Goal: Task Accomplishment & Management: Manage account settings

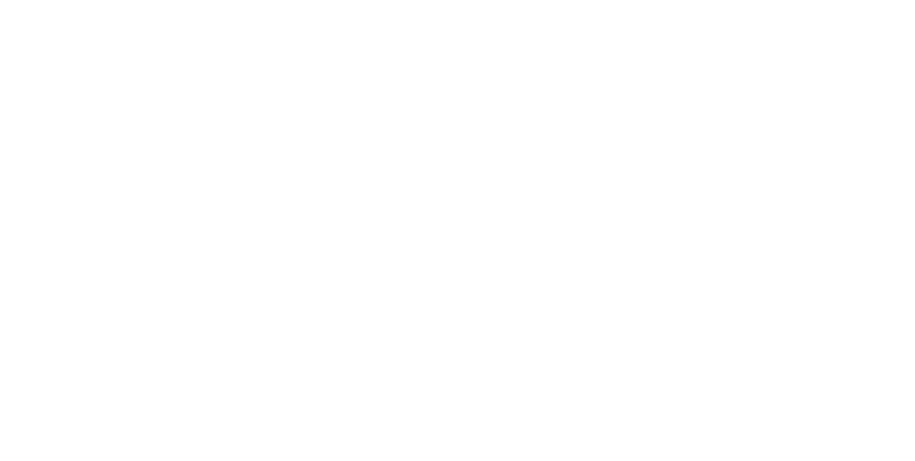
drag, startPoint x: 0, startPoint y: 0, endPoint x: 466, endPoint y: 334, distance: 573.4
click at [466, 0] on html at bounding box center [457, 0] width 915 height 0
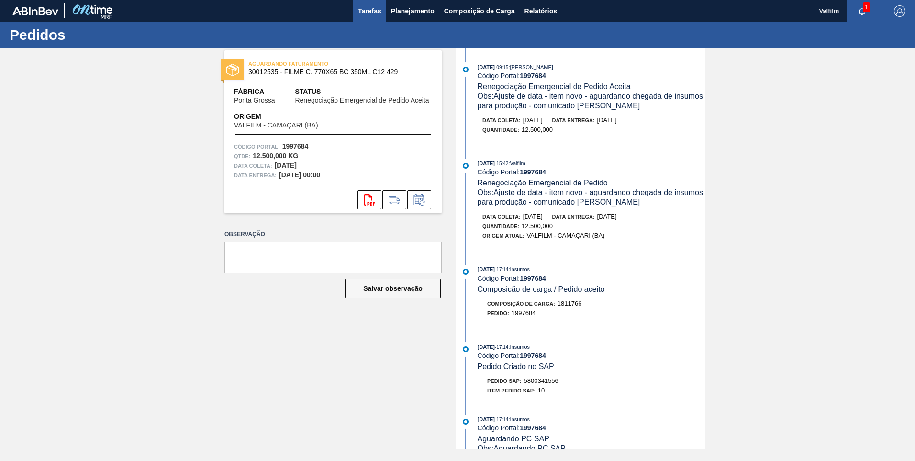
click at [372, 10] on span "Tarefas" at bounding box center [369, 10] width 23 height 11
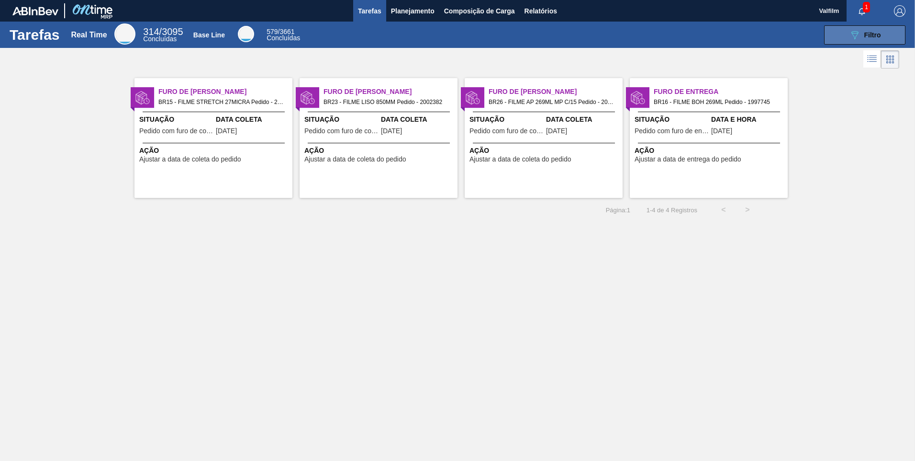
click at [856, 36] on icon "089F7B8B-B2A5-4AFE-B5C0-19BA573D28AC" at bounding box center [854, 34] width 11 height 11
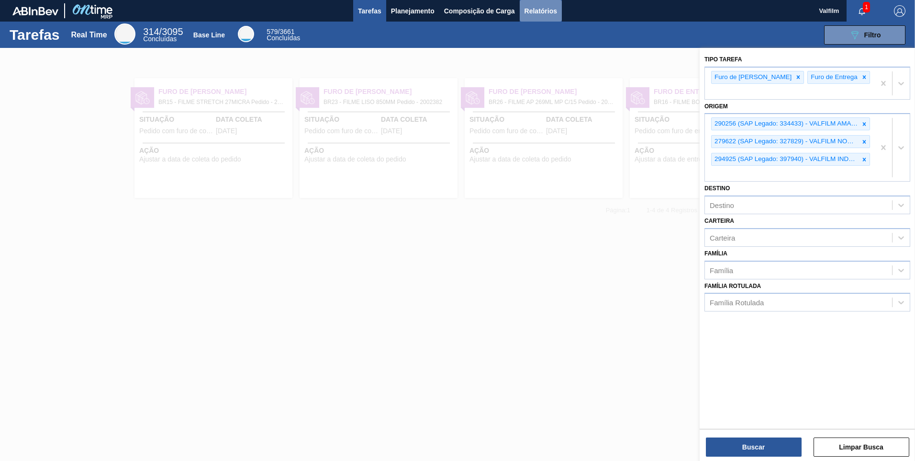
click at [545, 11] on span "Relatórios" at bounding box center [541, 10] width 33 height 11
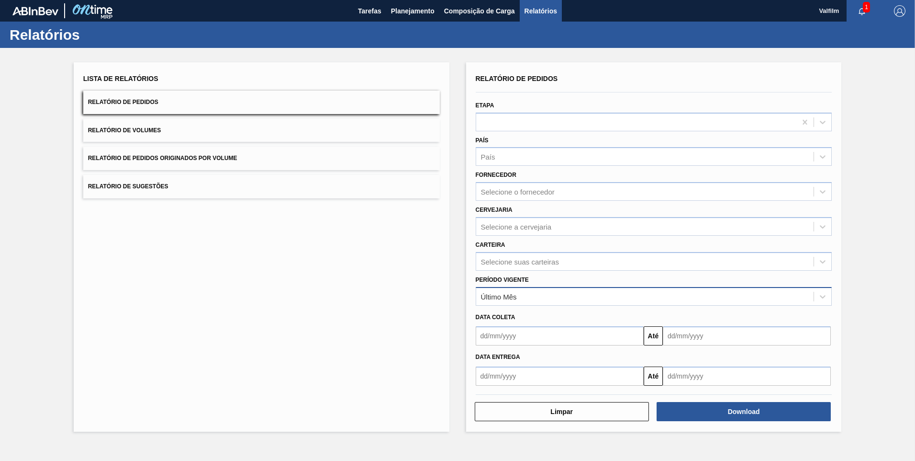
click at [518, 301] on div "Último Mês" at bounding box center [645, 296] width 338 height 14
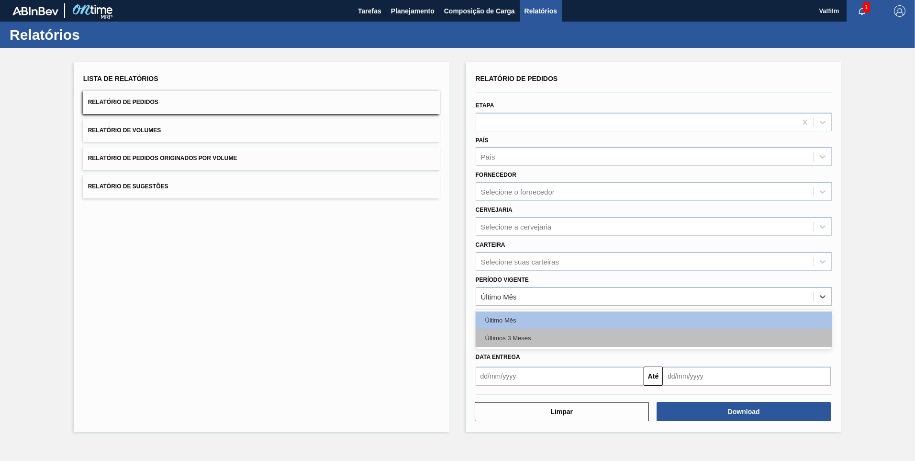
click at [518, 333] on div "Últimos 3 Meses" at bounding box center [654, 338] width 357 height 18
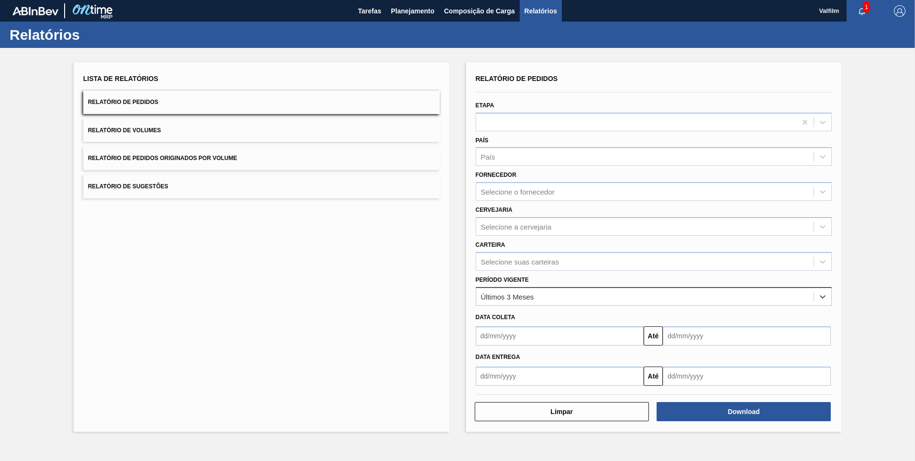
click at [524, 291] on div "Últimos 3 Meses" at bounding box center [645, 296] width 338 height 14
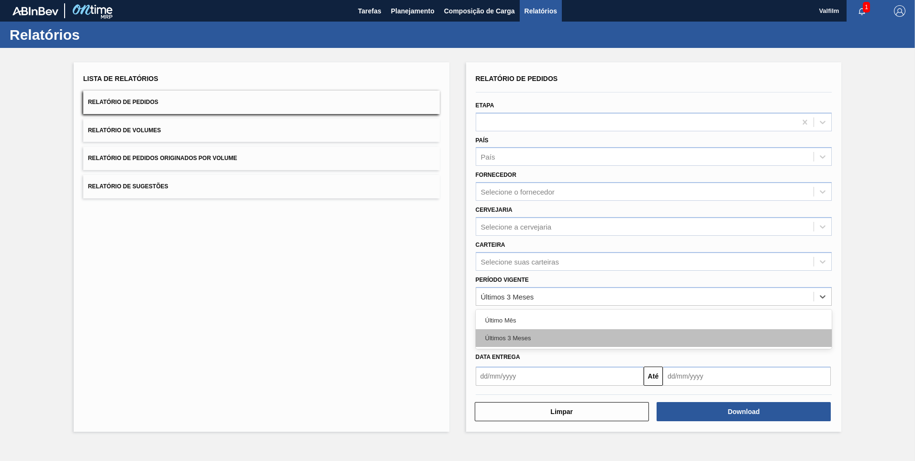
click at [519, 338] on div "Últimos 3 Meses" at bounding box center [654, 338] width 357 height 18
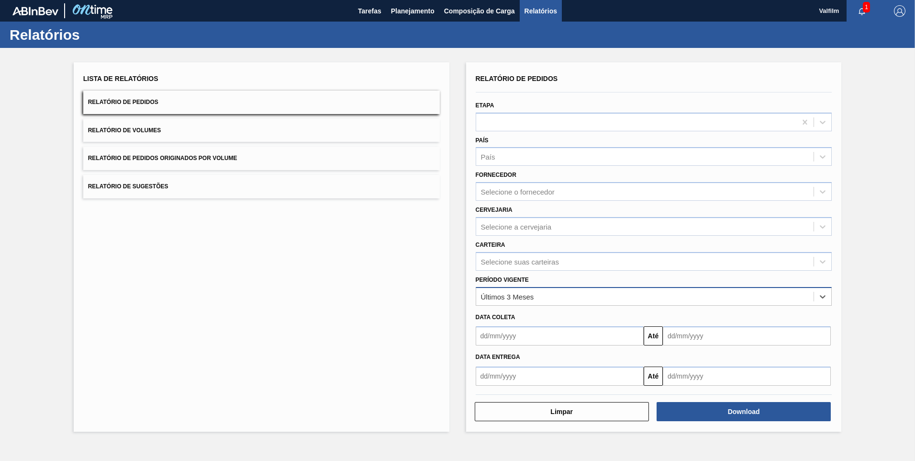
click at [522, 299] on div "Últimos 3 Meses" at bounding box center [507, 296] width 53 height 8
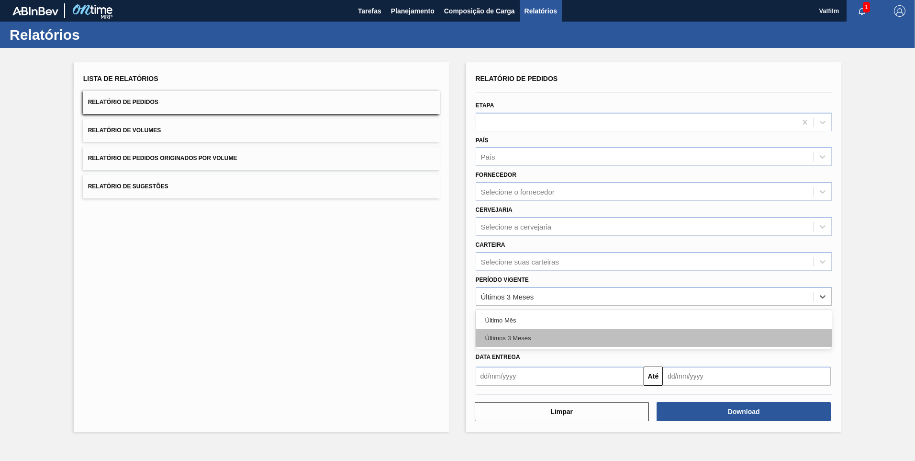
click at [522, 339] on div "Últimos 3 Meses" at bounding box center [654, 338] width 357 height 18
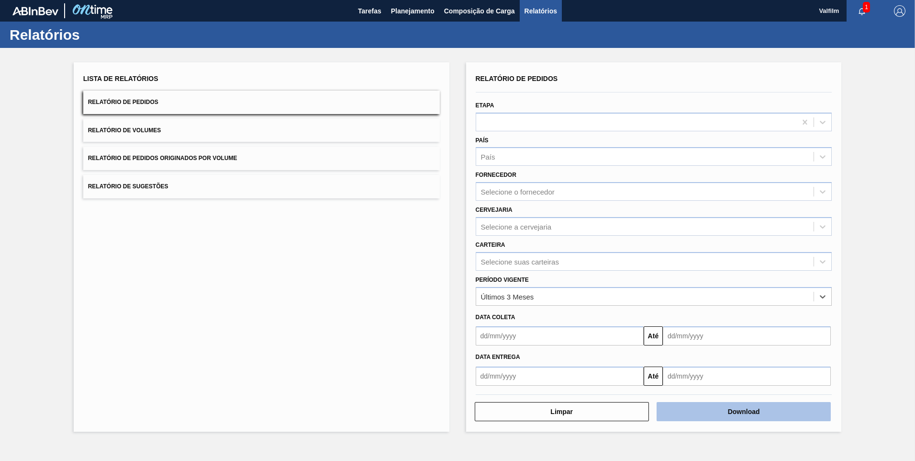
click at [752, 409] on button "Download" at bounding box center [744, 411] width 174 height 19
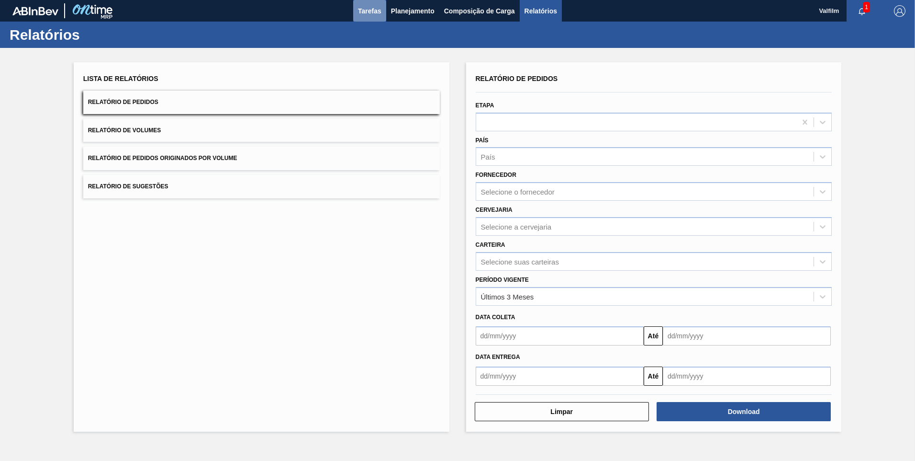
click at [372, 11] on span "Tarefas" at bounding box center [369, 10] width 23 height 11
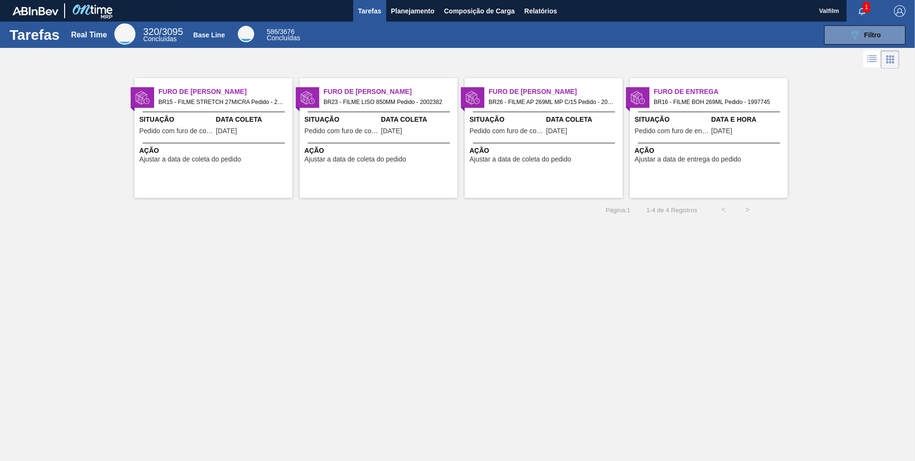
click at [360, 142] on div "Furo de Coleta BR23 - FILME LISO 850MM Pedido - 2002382 Situação Pedido com fur…" at bounding box center [379, 138] width 158 height 120
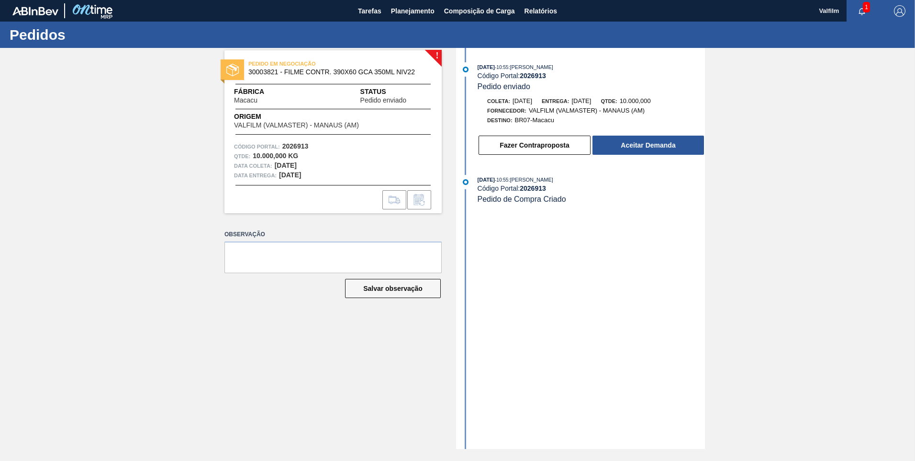
click at [319, 70] on span "30003821 - FILME CONTR. 390X60 GCA 350ML NIV22" at bounding box center [335, 71] width 174 height 7
copy span "30003821 - FILME CONTR. 390X60 GCA 350ML NIV22"
click at [573, 141] on button "Fazer Contraproposta" at bounding box center [535, 144] width 112 height 19
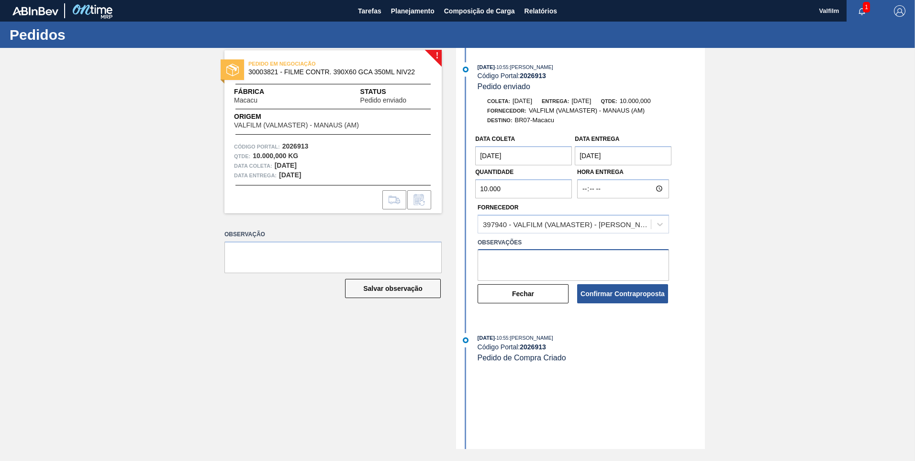
click at [532, 254] on textarea at bounding box center [573, 265] width 191 height 32
type textarea "Item Itamonte"
click at [545, 223] on div "397940 - VALFILM (VALMASTER) - MANAUS (AM)" at bounding box center [567, 224] width 169 height 8
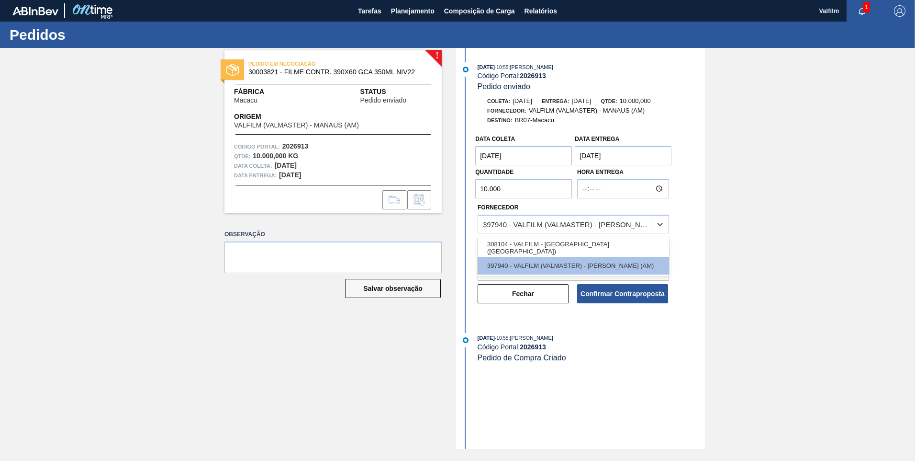
drag, startPoint x: 551, startPoint y: 249, endPoint x: 577, endPoint y: 259, distance: 28.2
click at [550, 250] on div "308104 - VALFILM - ITAMONTE (MG)" at bounding box center [573, 248] width 191 height 18
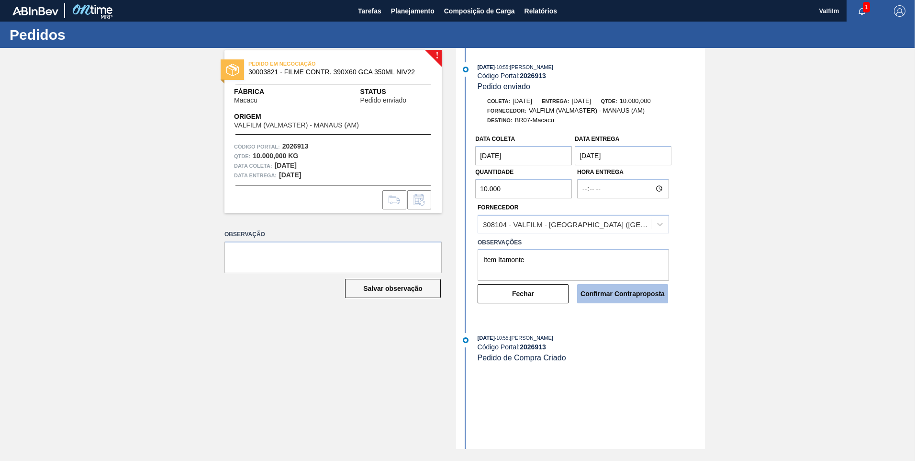
click at [617, 296] on button "Confirmar Contraproposta" at bounding box center [622, 293] width 91 height 19
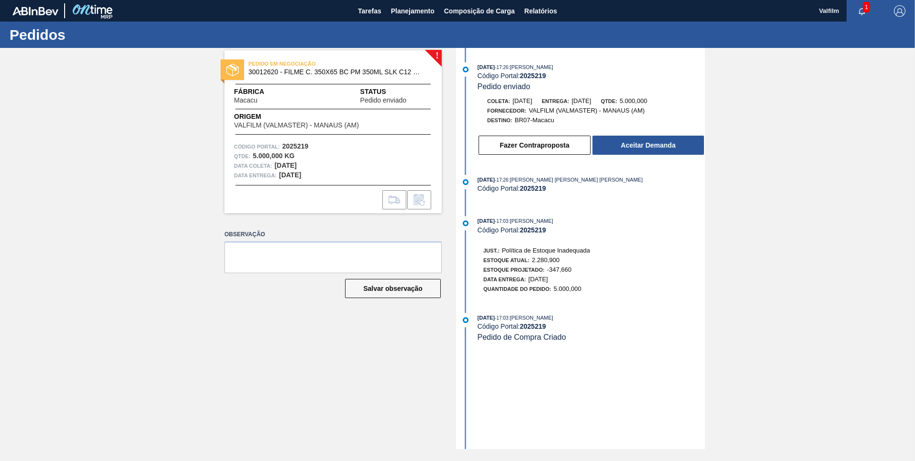
click at [323, 75] on span "30012620 - FILME C. 350X65 BC PM 350ML SLK C12 429" at bounding box center [335, 71] width 174 height 7
copy span "30012620 - FILME C. 350X65 BC PM 350ML SLK C12 429"
click at [552, 146] on button "Fazer Contraproposta" at bounding box center [535, 144] width 112 height 19
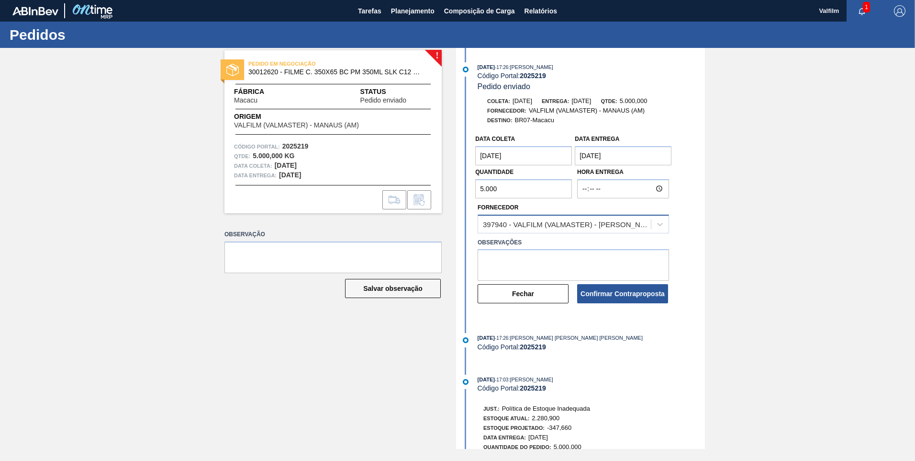
click at [572, 230] on div "397940 - VALFILM (VALMASTER) - MANAUS (AM)" at bounding box center [564, 224] width 173 height 14
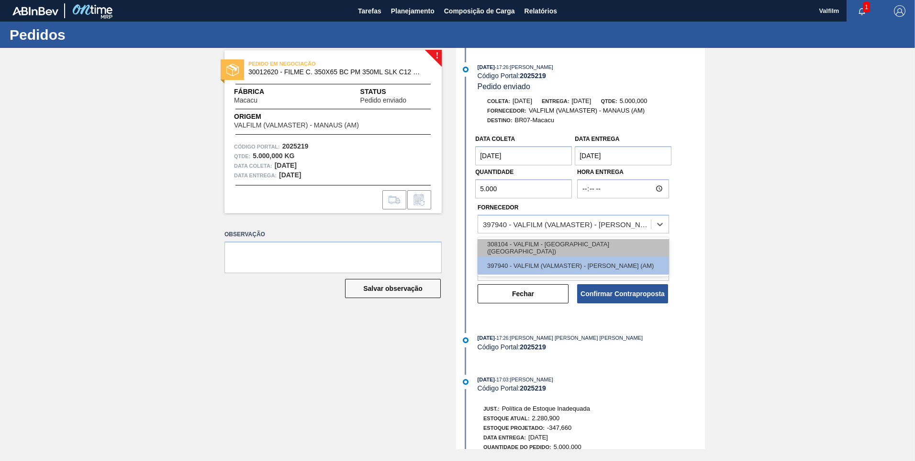
click at [561, 250] on div "308104 - VALFILM - ITAMONTE (MG)" at bounding box center [573, 248] width 191 height 18
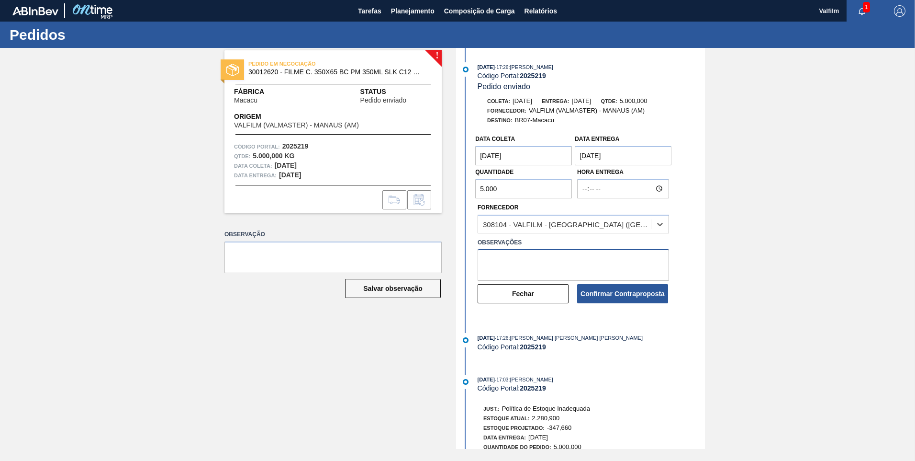
click at [557, 254] on textarea at bounding box center [573, 265] width 191 height 32
type textarea "i"
type textarea "Item Itamonte."
click at [612, 291] on button "Confirmar Contraproposta" at bounding box center [622, 293] width 91 height 19
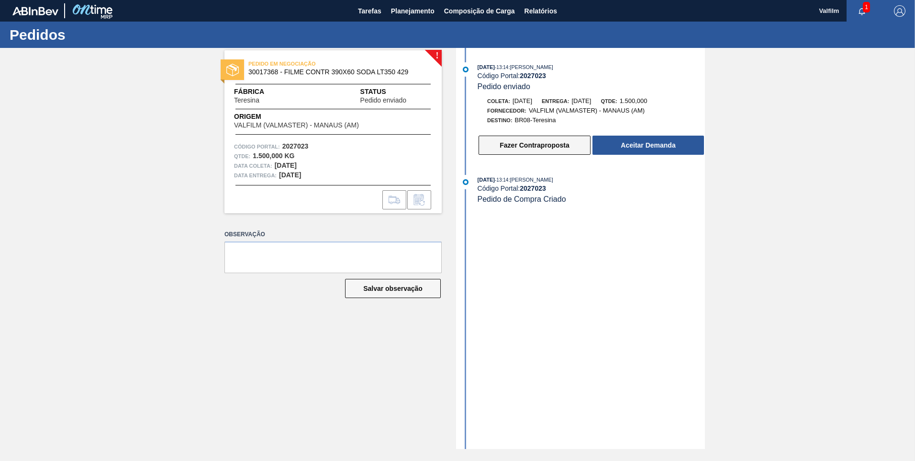
click at [544, 141] on button "Fazer Contraproposta" at bounding box center [535, 144] width 112 height 19
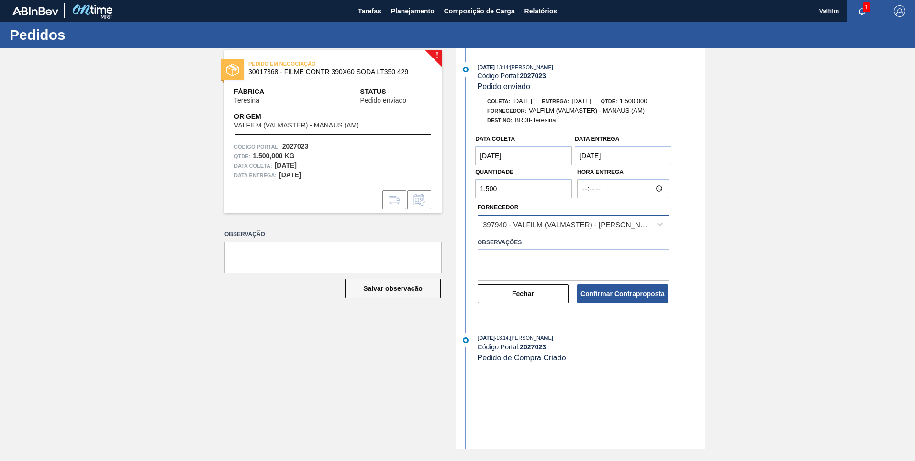
click at [556, 229] on div "397940 - VALFILM (VALMASTER) - MANAUS (AM)" at bounding box center [564, 224] width 173 height 14
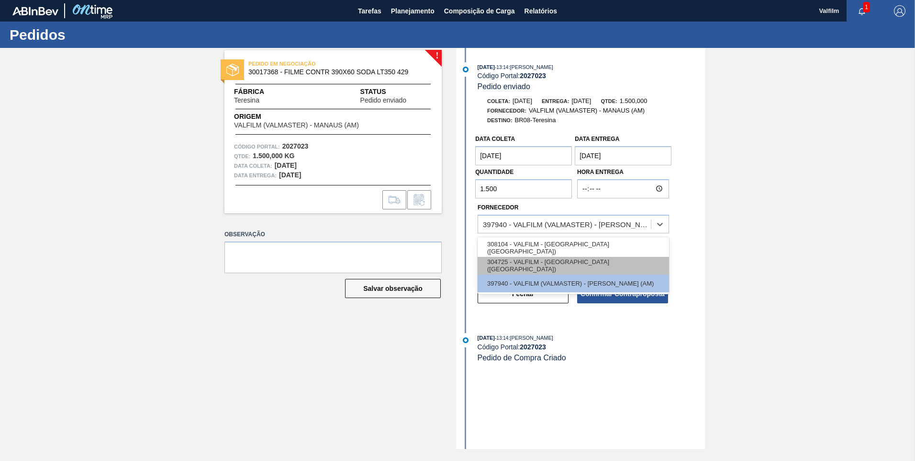
click at [547, 259] on div "304725 - VALFILM - LORENA (SP)" at bounding box center [573, 266] width 191 height 18
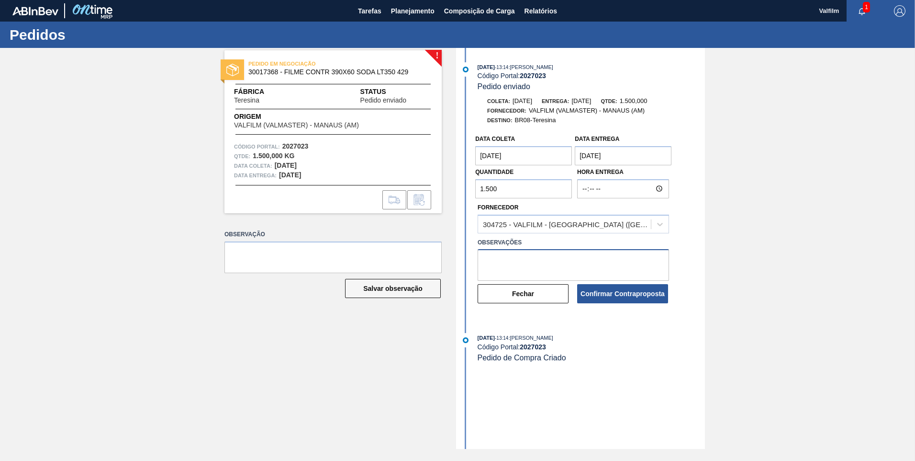
click at [547, 259] on textarea at bounding box center [573, 265] width 191 height 32
click at [554, 227] on div "304725 - VALFILM - LORENA (SP)" at bounding box center [567, 224] width 169 height 8
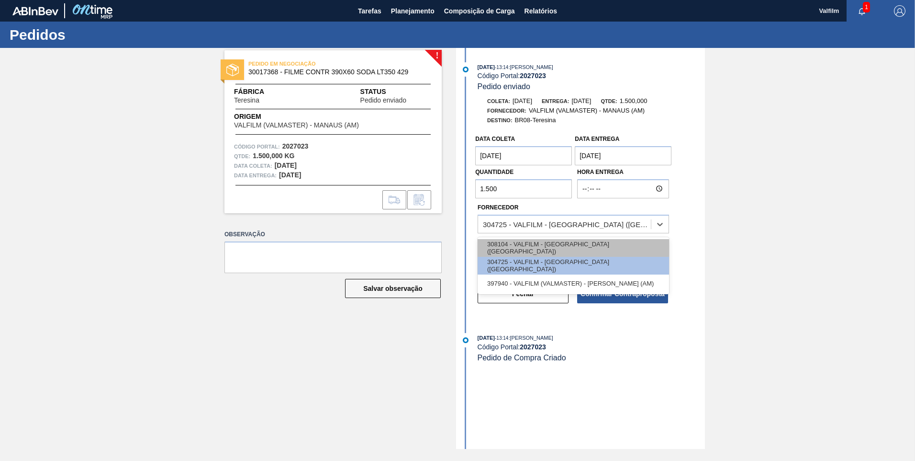
click at [543, 248] on div "308104 - VALFILM - ITAMONTE (MG)" at bounding box center [573, 248] width 191 height 18
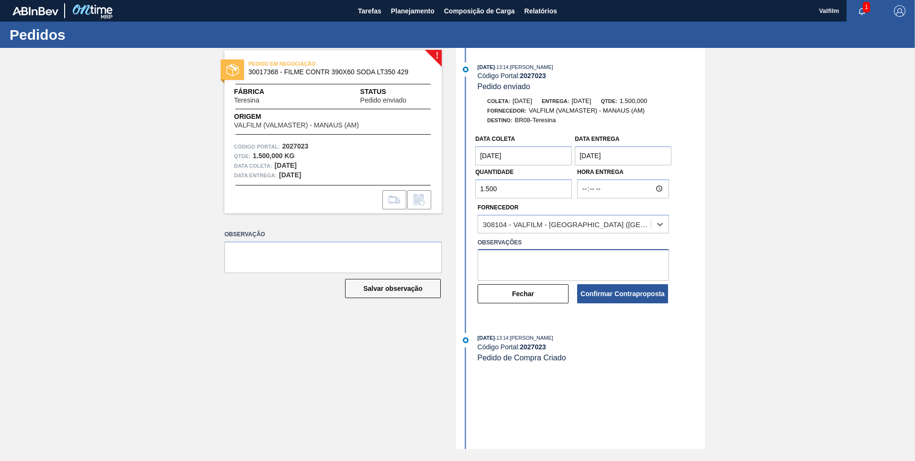
click at [563, 261] on textarea at bounding box center [573, 265] width 191 height 32
click at [538, 262] on textarea "Item" at bounding box center [573, 265] width 191 height 32
type textarea "Item Itamonte."
click at [614, 297] on button "Confirmar Contraproposta" at bounding box center [622, 293] width 91 height 19
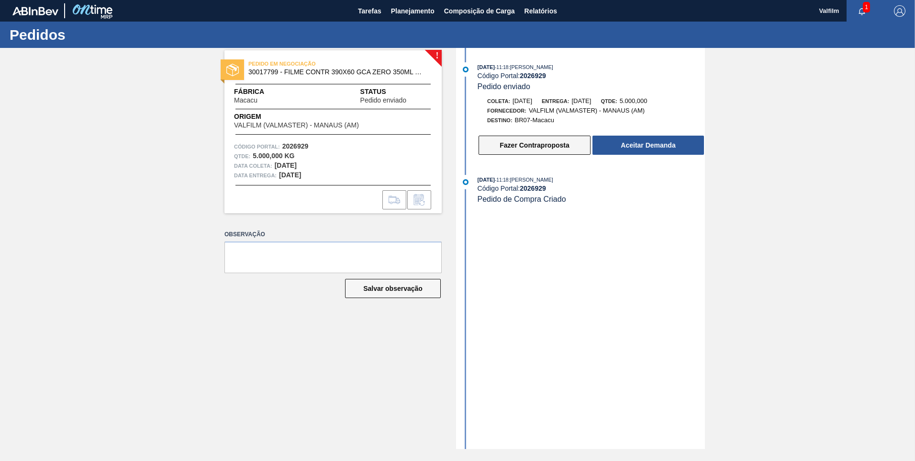
click at [539, 138] on button "Fazer Contraproposta" at bounding box center [535, 144] width 112 height 19
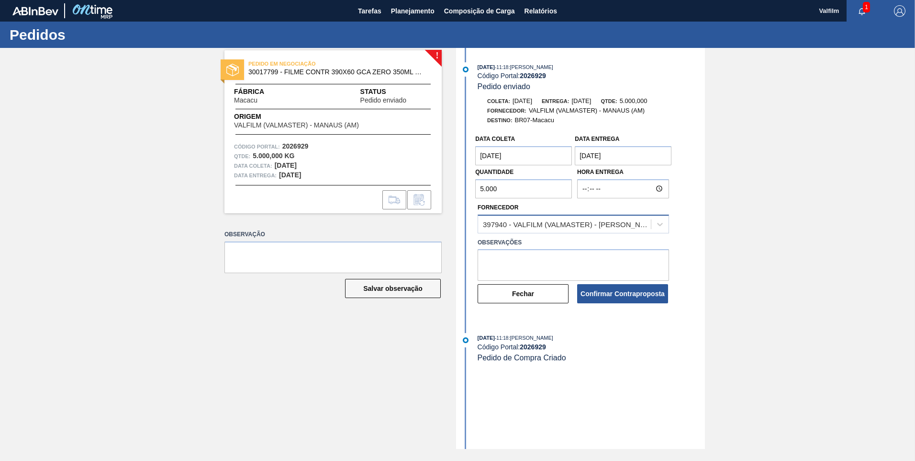
click at [536, 230] on div "397940 - VALFILM (VALMASTER) - MANAUS (AM)" at bounding box center [564, 224] width 173 height 14
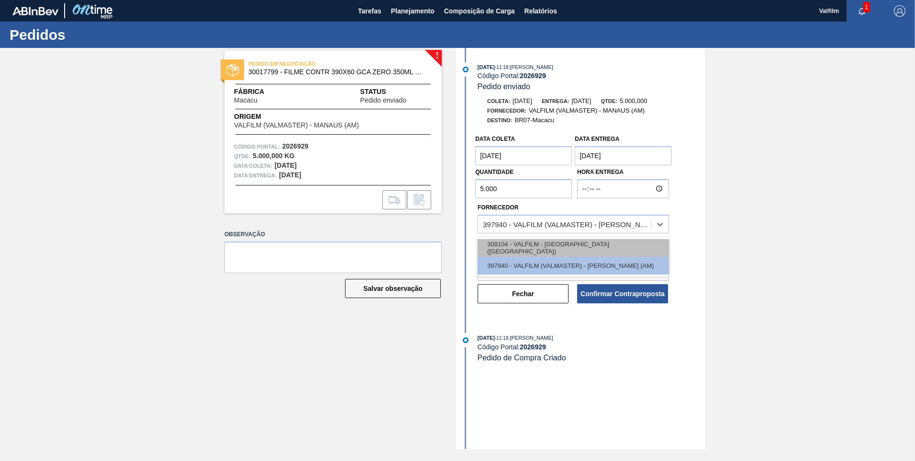
click at [536, 252] on div "308104 - VALFILM - ITAMONTE (MG)" at bounding box center [573, 248] width 191 height 18
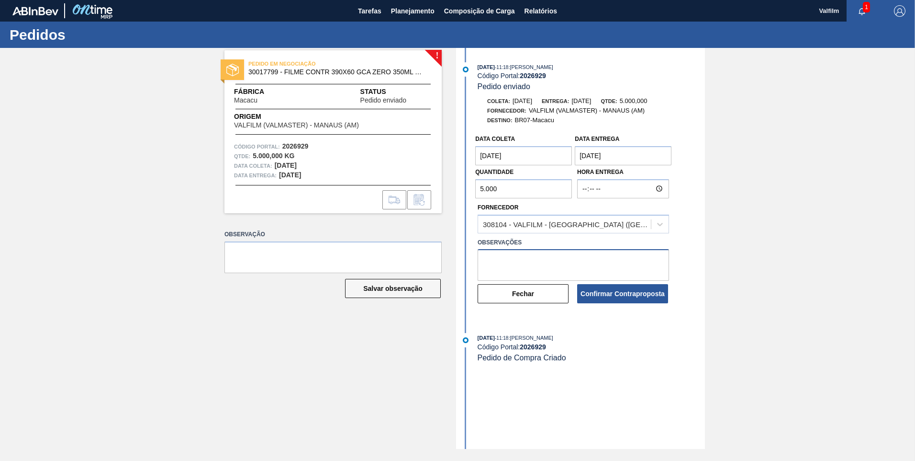
click at [538, 261] on textarea at bounding box center [573, 265] width 191 height 32
type textarea "Item Itamonte"
click at [622, 285] on button "Confirmar Contraproposta" at bounding box center [622, 293] width 91 height 19
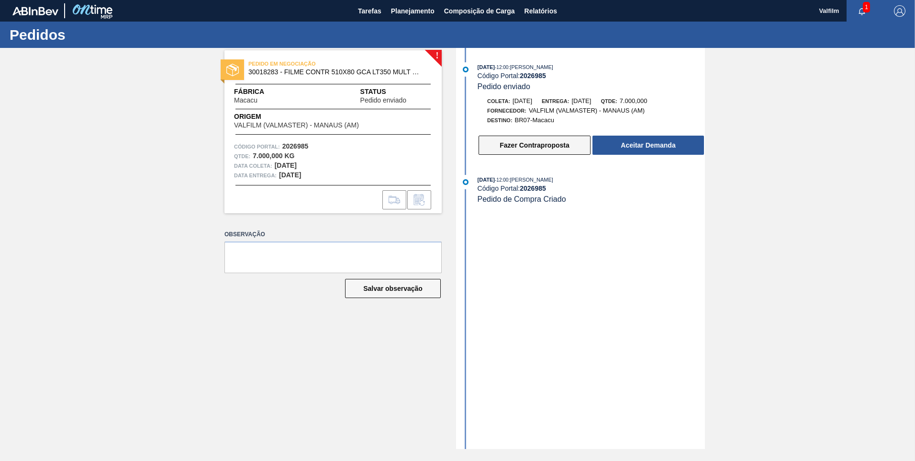
click at [533, 151] on button "Fazer Contraproposta" at bounding box center [535, 144] width 112 height 19
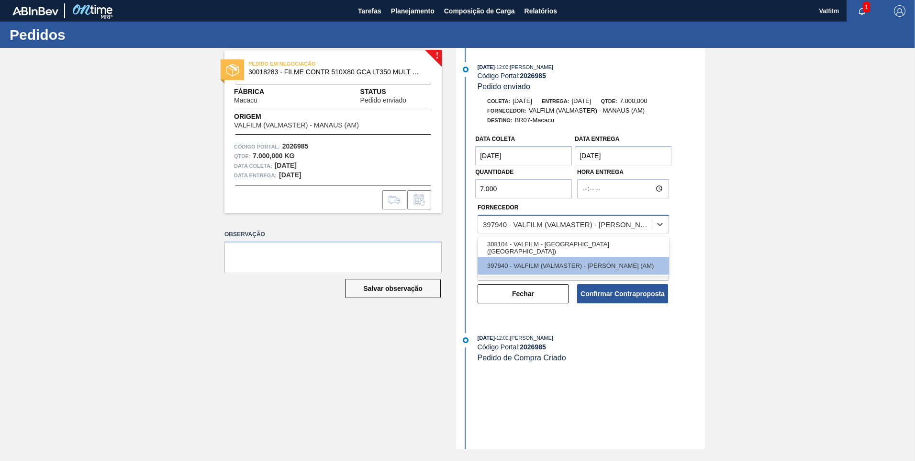
click at [555, 224] on div "397940 - VALFILM (VALMASTER) - [PERSON_NAME] (AM)" at bounding box center [567, 224] width 169 height 8
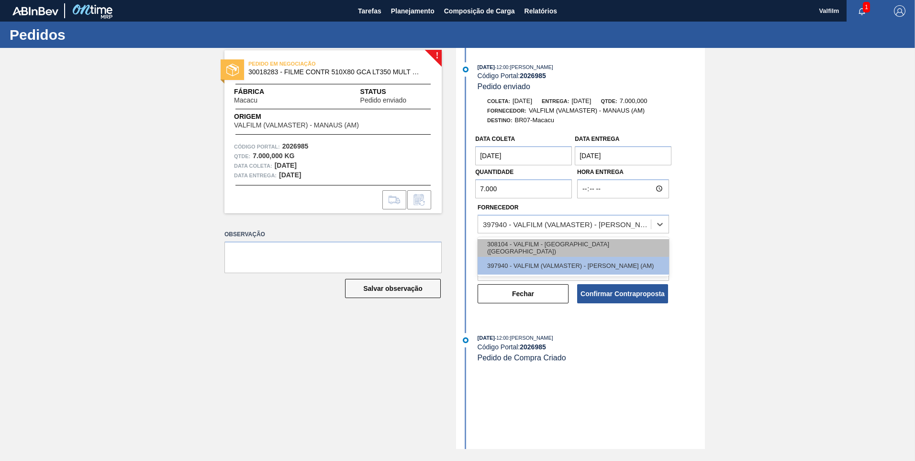
click at [553, 244] on div "308104 - VALFILM - [GEOGRAPHIC_DATA] ([GEOGRAPHIC_DATA])" at bounding box center [573, 248] width 191 height 18
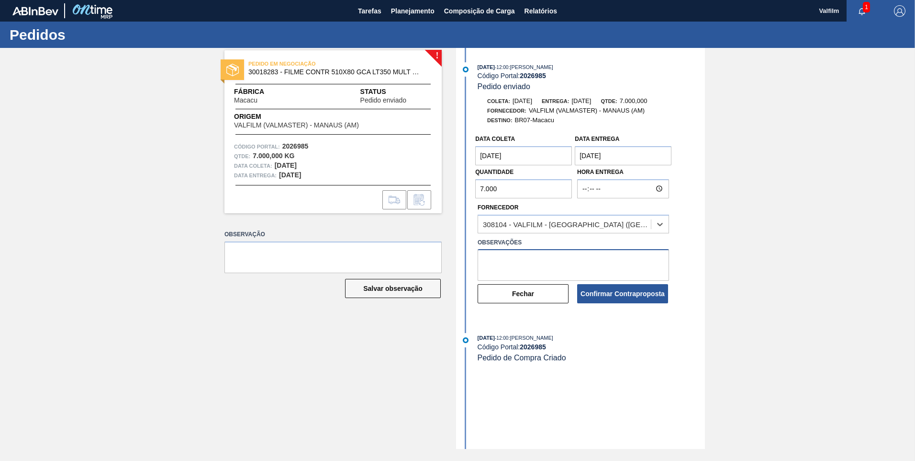
click at [546, 257] on textarea at bounding box center [573, 265] width 191 height 32
type textarea "Item Itamonte"
click at [655, 290] on button "Confirmar Contraproposta" at bounding box center [622, 293] width 91 height 19
click at [622, 303] on div "Confirmar Contraproposta" at bounding box center [624, 293] width 100 height 21
click at [621, 296] on div "Confirmar Contraproposta" at bounding box center [624, 293] width 100 height 21
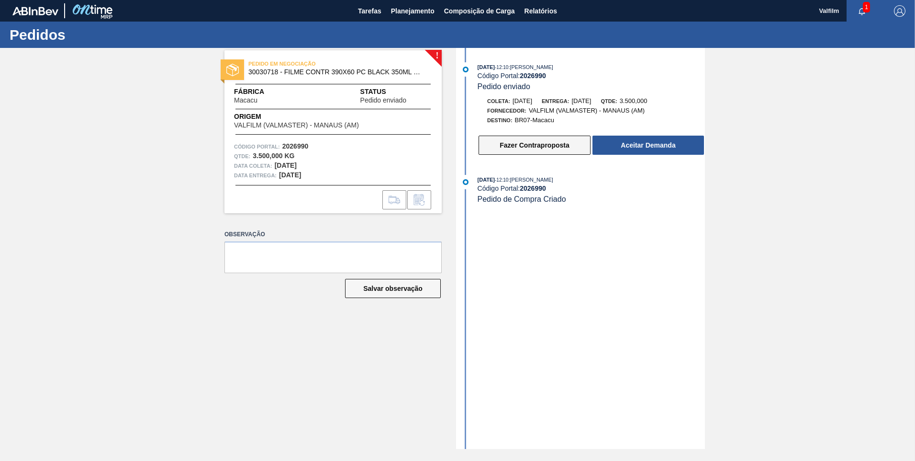
click at [534, 145] on button "Fazer Contraproposta" at bounding box center [535, 144] width 112 height 19
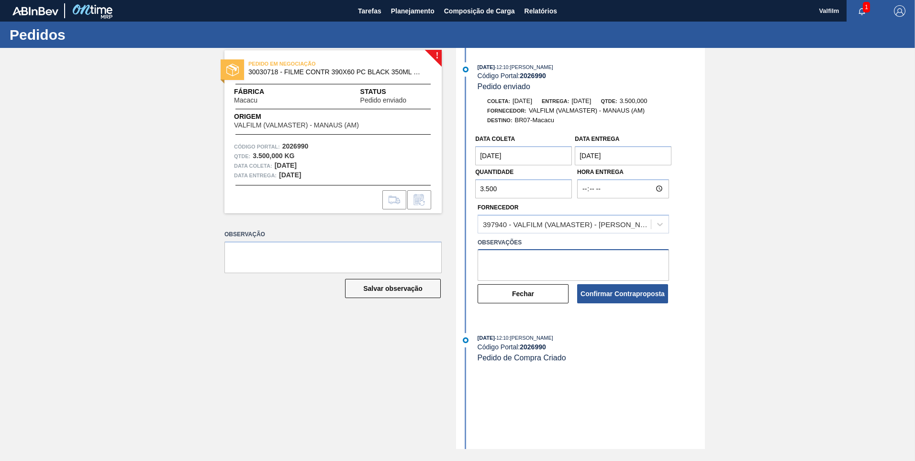
click at [538, 251] on textarea at bounding box center [573, 265] width 191 height 32
type textarea "Item exclusivo [GEOGRAPHIC_DATA]"
click at [546, 229] on div "397940 - VALFILM (VALMASTER) - [PERSON_NAME] (AM)" at bounding box center [564, 224] width 173 height 14
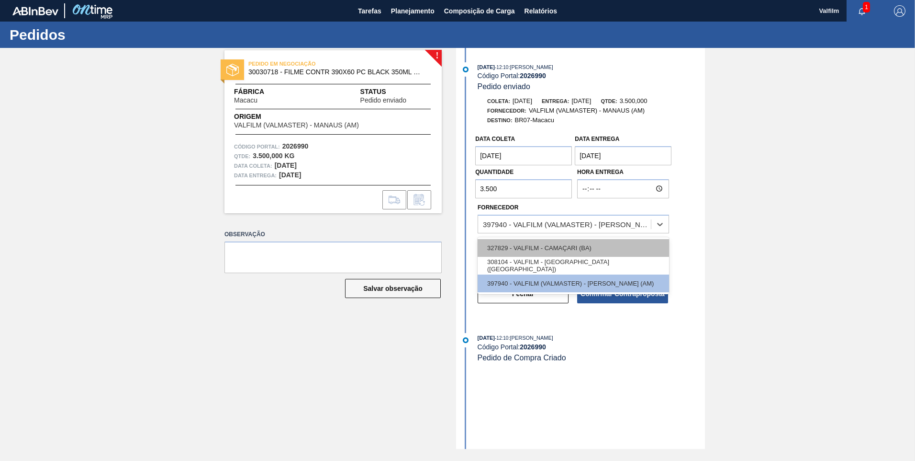
click at [547, 244] on div "327829 - VALFILM - CAMAÇARI (BA)" at bounding box center [573, 248] width 191 height 18
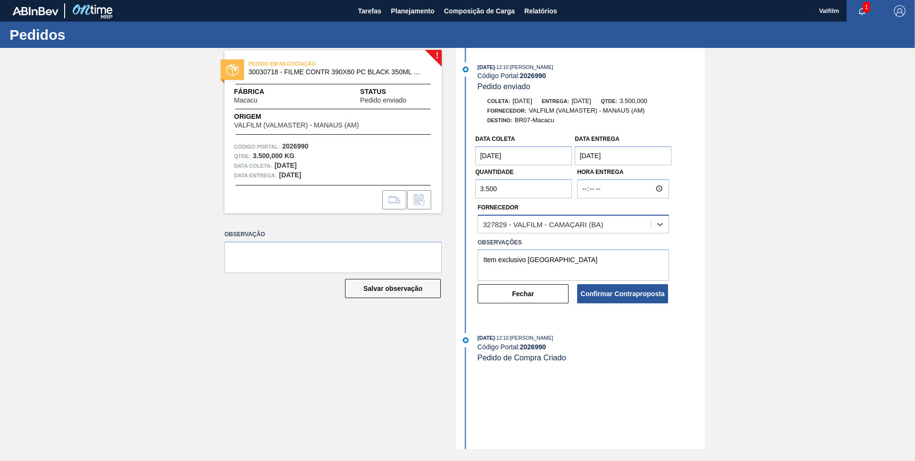
click at [557, 229] on div "327829 - VALFILM - CAMAÇARI (BA)" at bounding box center [564, 224] width 173 height 14
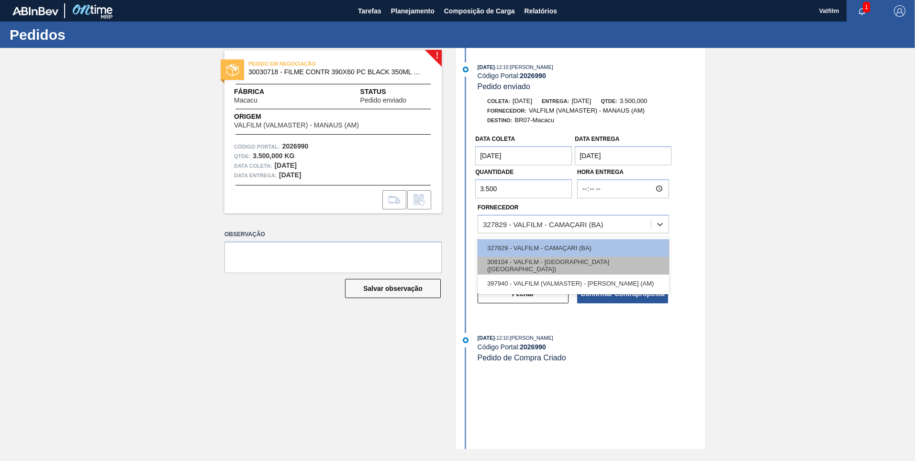
click at [554, 263] on div "308104 - VALFILM - ITAMONTE (MG)" at bounding box center [573, 266] width 191 height 18
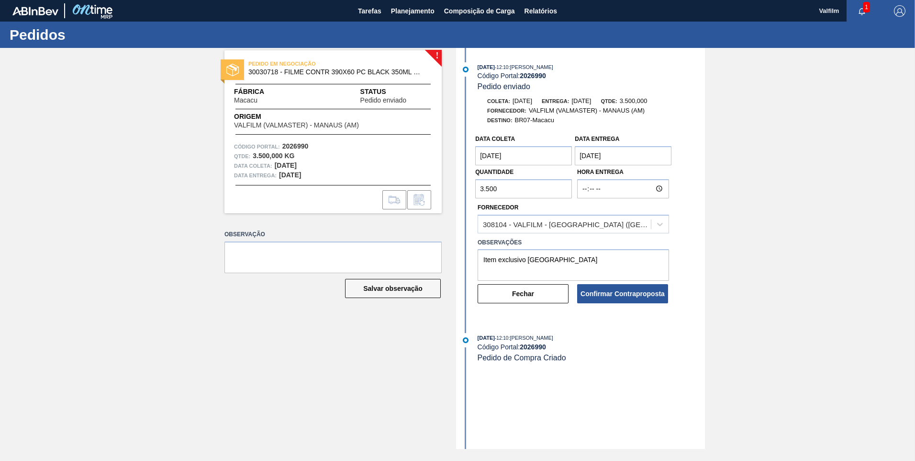
drag, startPoint x: 621, startPoint y: 293, endPoint x: 521, endPoint y: 82, distance: 234.1
click at [534, 87] on div "09/09/2025 - 12:10 : TOMAS SIMOES SILVA Código Portal: 2026990 Pedido enviado C…" at bounding box center [582, 190] width 247 height 256
click at [267, 73] on span "30030718 - FILME CONTR 390X60 PC BLACK 350ML NIV24" at bounding box center [335, 71] width 174 height 7
copy span "30030718"
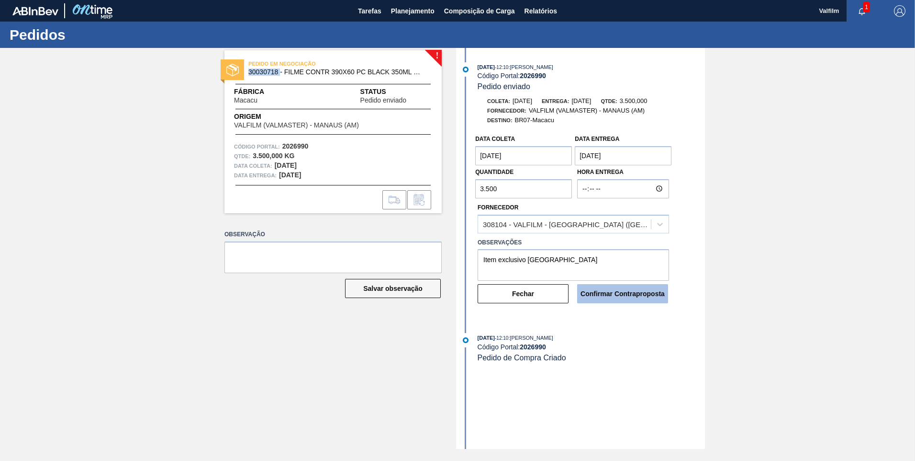
click at [620, 292] on button "Confirmar Contraproposta" at bounding box center [622, 293] width 91 height 19
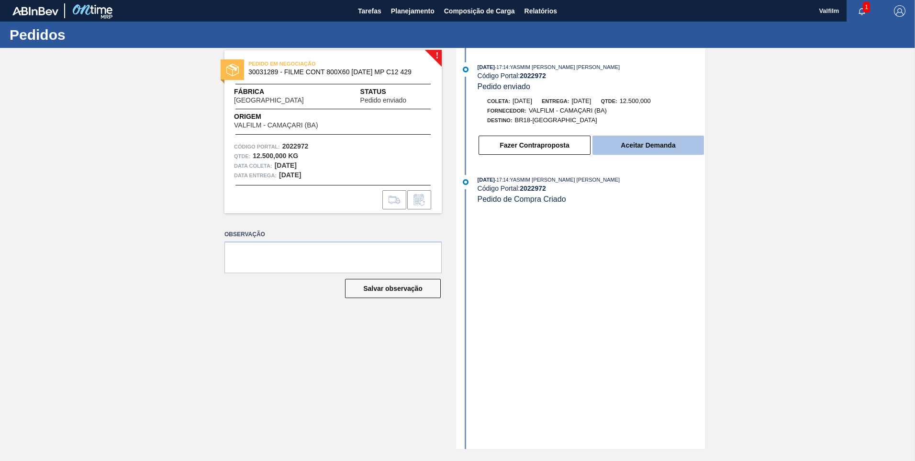
click at [651, 146] on button "Aceitar Demanda" at bounding box center [649, 144] width 112 height 19
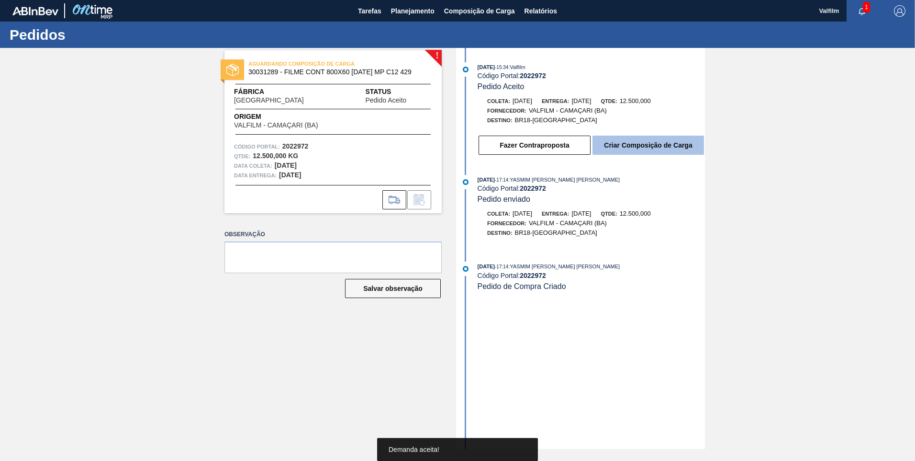
click at [651, 146] on button "Criar Composição de Carga" at bounding box center [649, 144] width 112 height 19
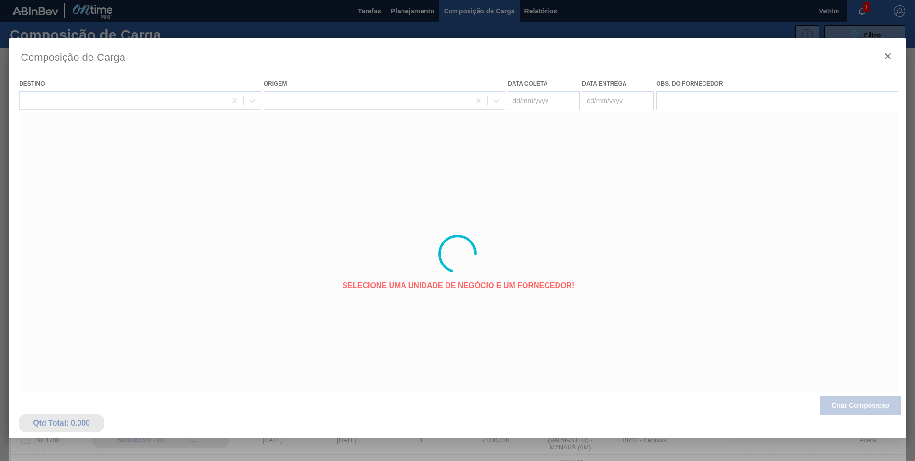
type coleta "[DATE]"
type entrega "[DATE]"
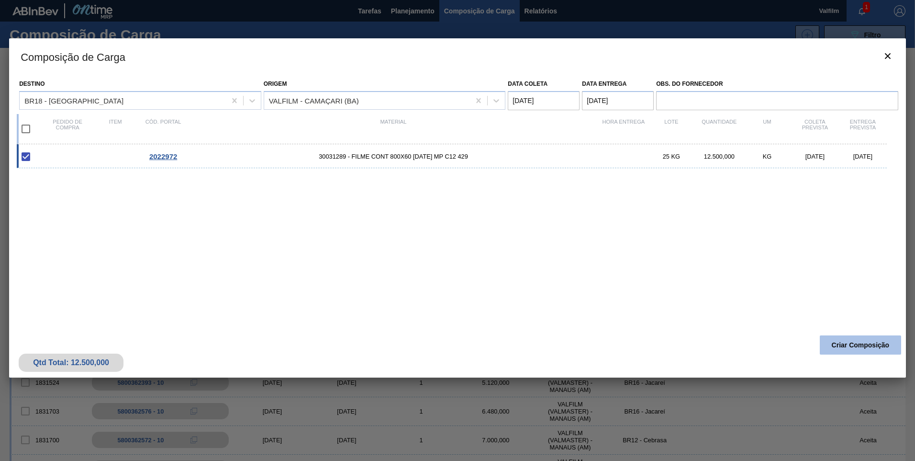
click at [864, 349] on button "Criar Composição" at bounding box center [860, 344] width 81 height 19
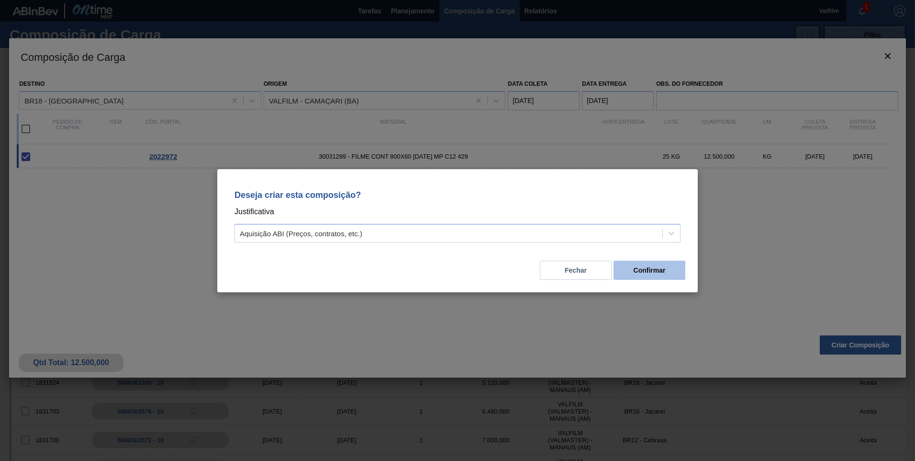
click at [656, 267] on button "Confirmar" at bounding box center [650, 269] width 72 height 19
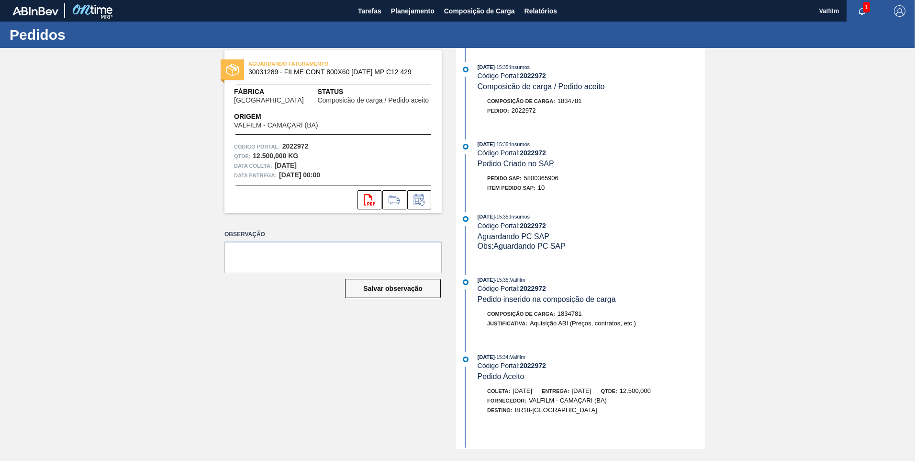
click at [547, 178] on span "5800365906" at bounding box center [541, 177] width 34 height 7
copy span "5800365906"
click at [425, 204] on icon at bounding box center [419, 199] width 15 height 11
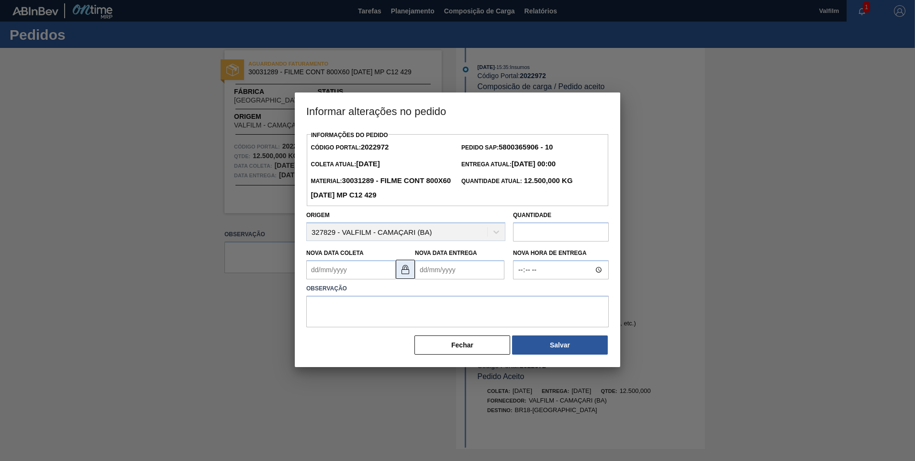
click at [403, 274] on img at bounding box center [405, 268] width 11 height 11
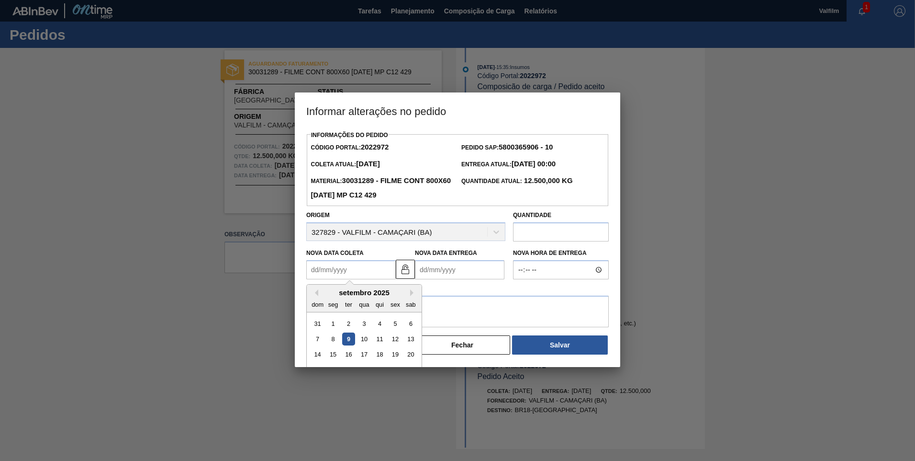
click at [348, 277] on Coleta2022972 "Nova Data Coleta" at bounding box center [351, 269] width 90 height 19
click at [348, 339] on div "9" at bounding box center [348, 338] width 13 height 13
type Coleta2022972 "[DATE]"
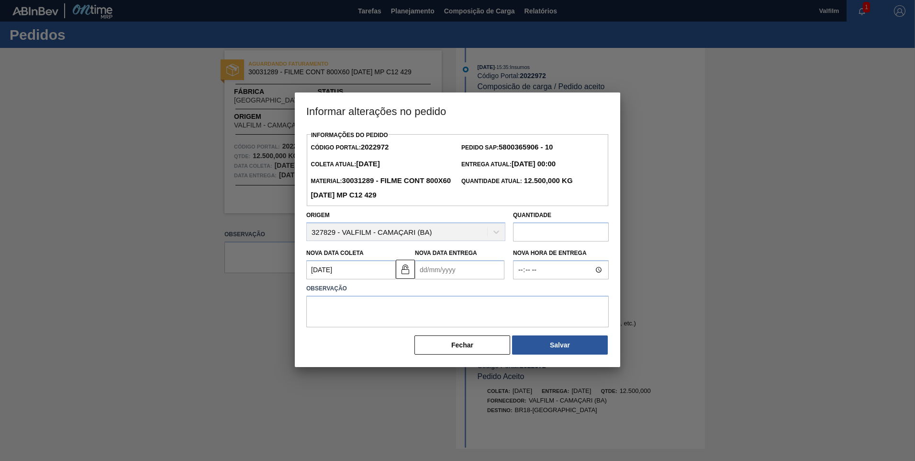
click at [448, 273] on Entrega2022972 "Nova Data Entrega" at bounding box center [460, 269] width 90 height 19
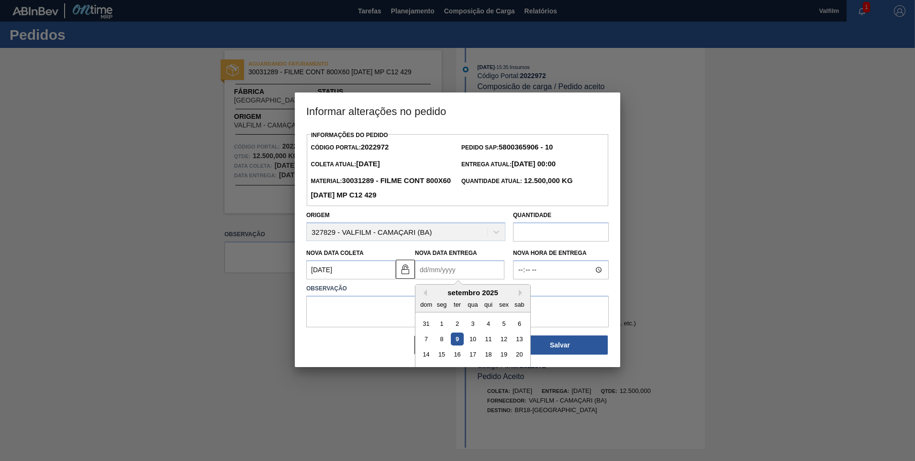
click at [454, 338] on div "9" at bounding box center [457, 338] width 13 height 13
type Entrega2022972 "[DATE]"
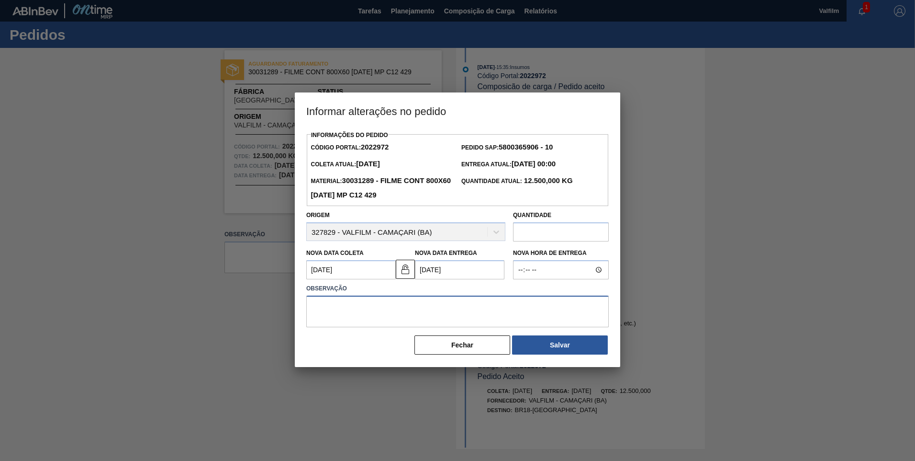
click at [444, 312] on textarea at bounding box center [457, 311] width 303 height 32
click at [383, 148] on strong "2022972" at bounding box center [375, 147] width 28 height 8
click at [389, 149] on strong "2022972" at bounding box center [375, 147] width 28 height 8
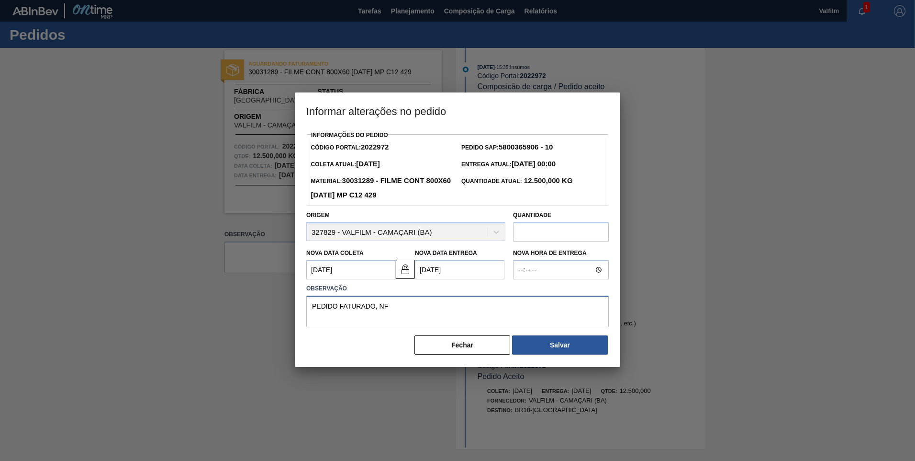
click at [455, 303] on textarea "PEDIDO FATURADO, NF" at bounding box center [457, 311] width 303 height 32
click at [419, 303] on textarea "PEDIDO FATURADO, NF" at bounding box center [457, 311] width 303 height 32
paste textarea "000158766-3"
click at [460, 310] on textarea "PEDIDO FATURADO, NF 000158766-3" at bounding box center [457, 311] width 303 height 32
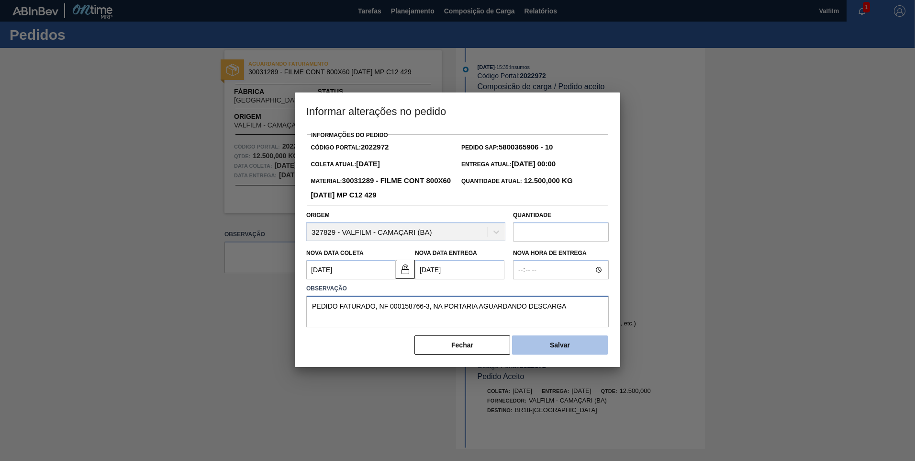
type textarea "PEDIDO FATURADO, NF 000158766-3, NA PORTARIA AGUARDANDO DESCARGA"
click at [557, 346] on button "Salvar" at bounding box center [560, 344] width 96 height 19
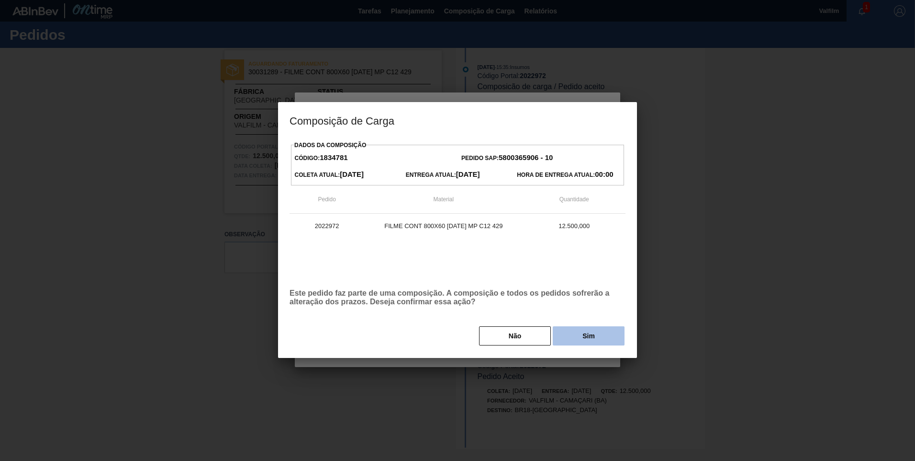
click at [567, 332] on button "Sim" at bounding box center [589, 335] width 72 height 19
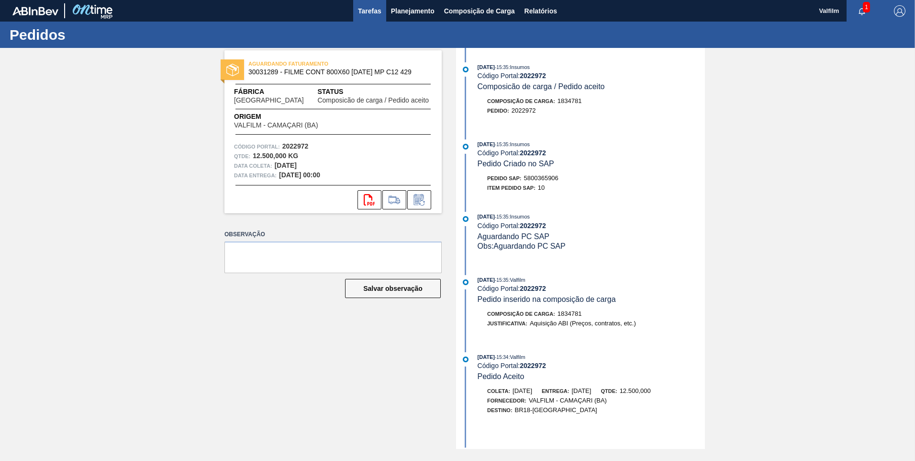
click at [375, 8] on span "Tarefas" at bounding box center [369, 10] width 23 height 11
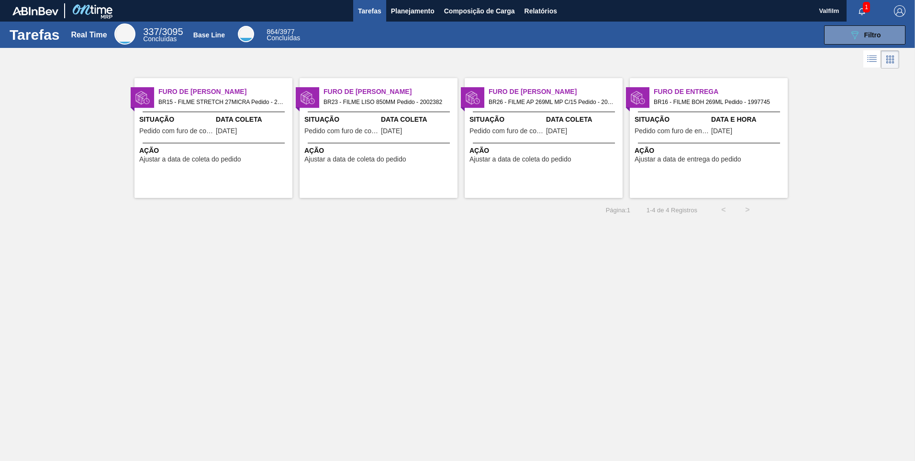
click at [233, 129] on span "[DATE]" at bounding box center [226, 130] width 21 height 7
